Goal: Task Accomplishment & Management: Use online tool/utility

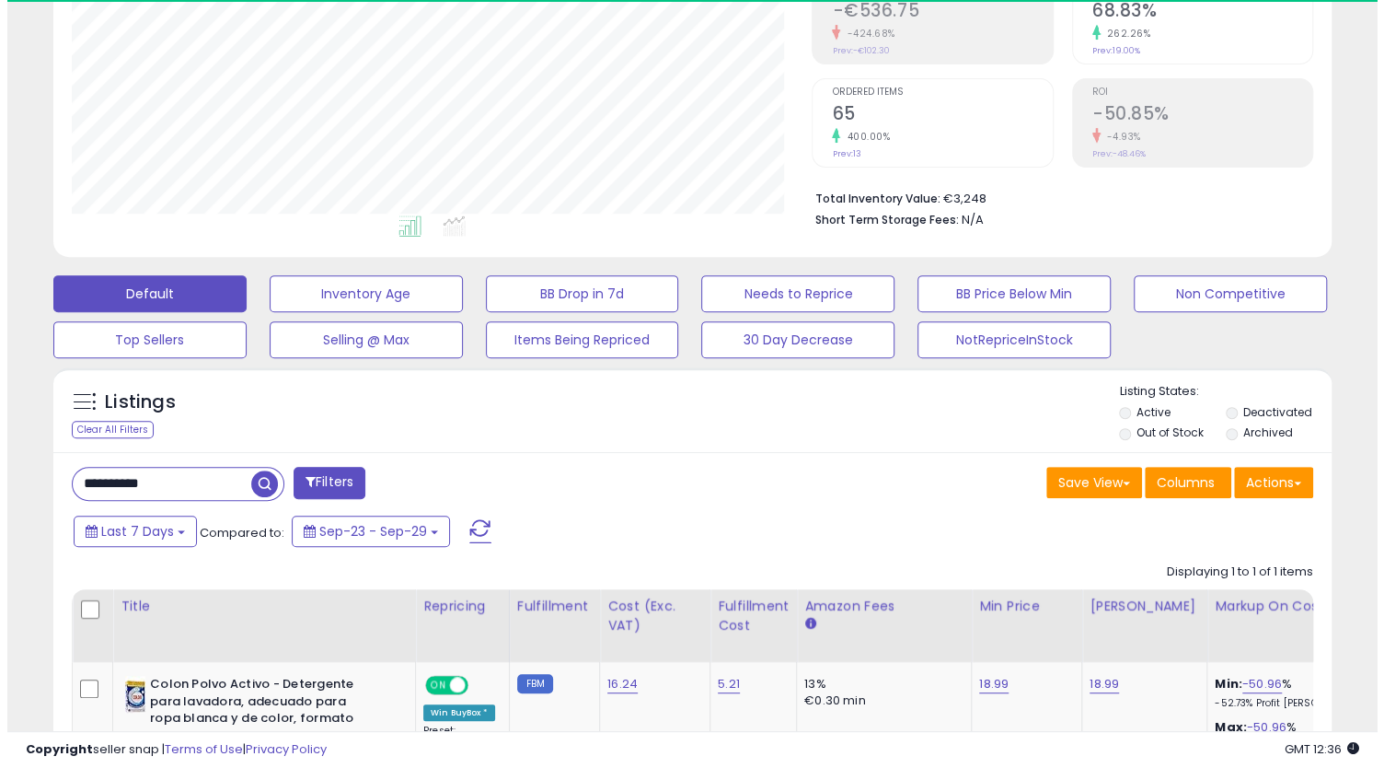
scroll to position [377, 740]
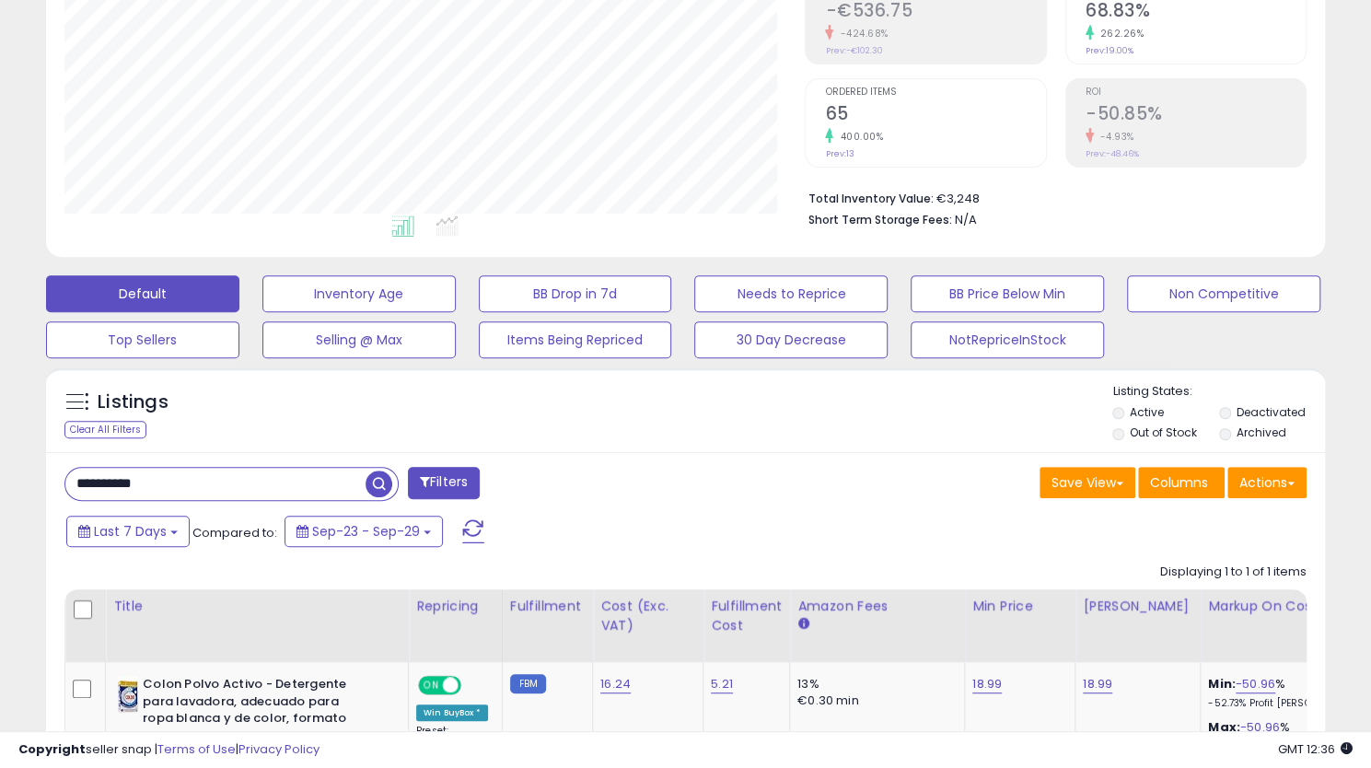
drag, startPoint x: 158, startPoint y: 491, endPoint x: 42, endPoint y: 467, distance: 118.4
click at [42, 467] on div "Listings Clear All Filters" at bounding box center [685, 638] width 1306 height 561
paste input "text"
type input "**********"
click at [377, 481] on span "button" at bounding box center [378, 483] width 27 height 27
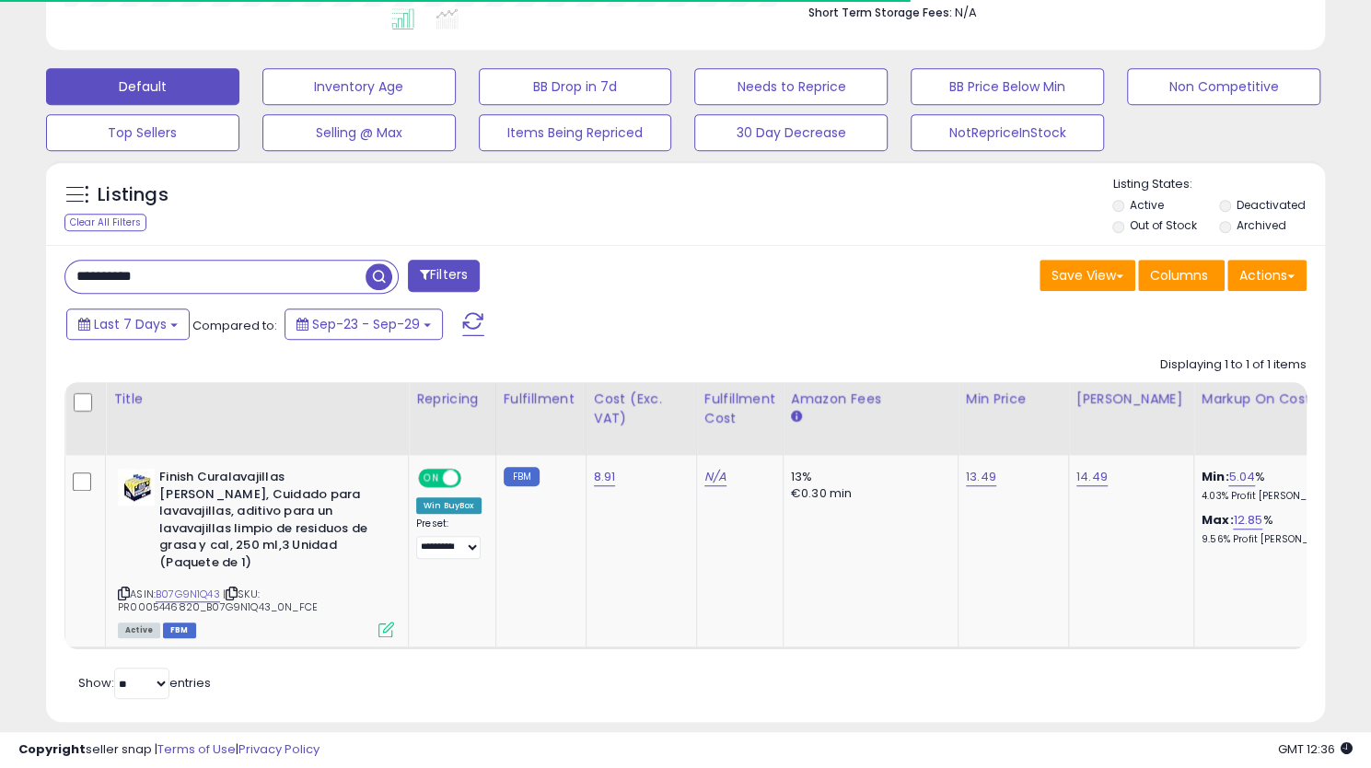
scroll to position [516, 0]
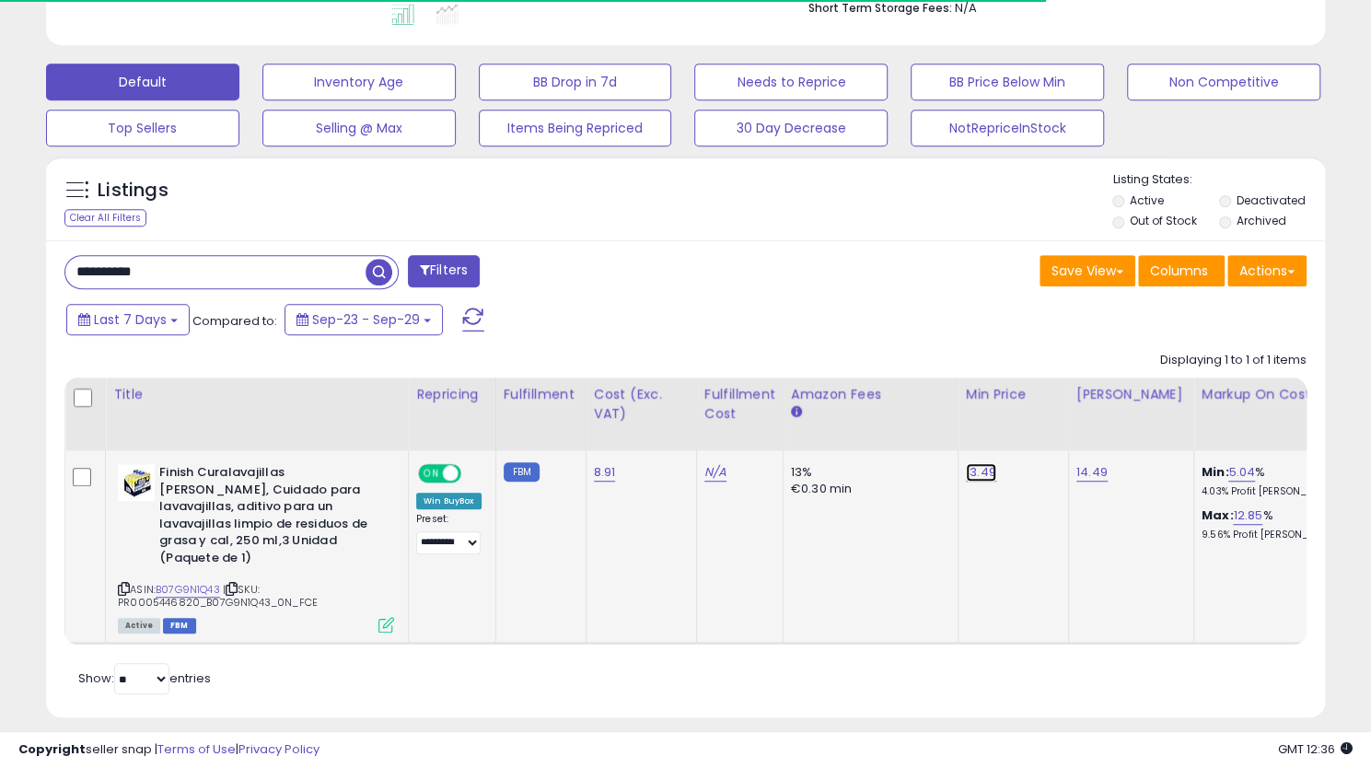
click at [978, 474] on link "13.49" at bounding box center [981, 472] width 30 height 18
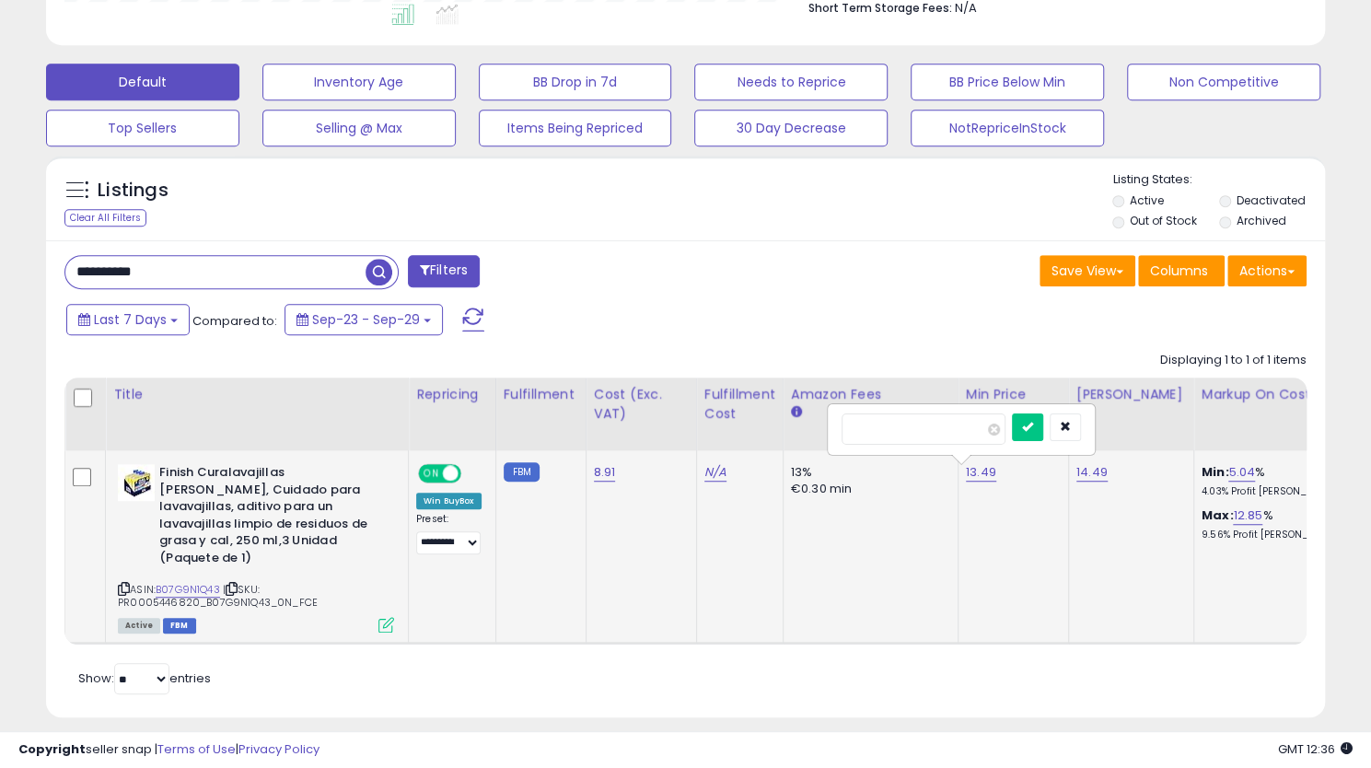
scroll to position [377, 740]
type input "*"
type input "****"
click button "submit" at bounding box center [1025, 427] width 31 height 28
